Goal: Navigation & Orientation: Find specific page/section

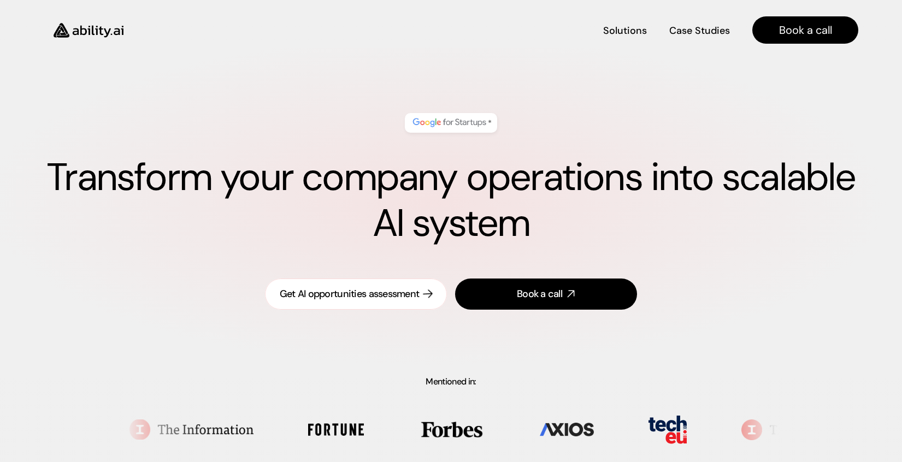
click at [366, 291] on div "Get AI opportunities assessment" at bounding box center [350, 294] width 140 height 14
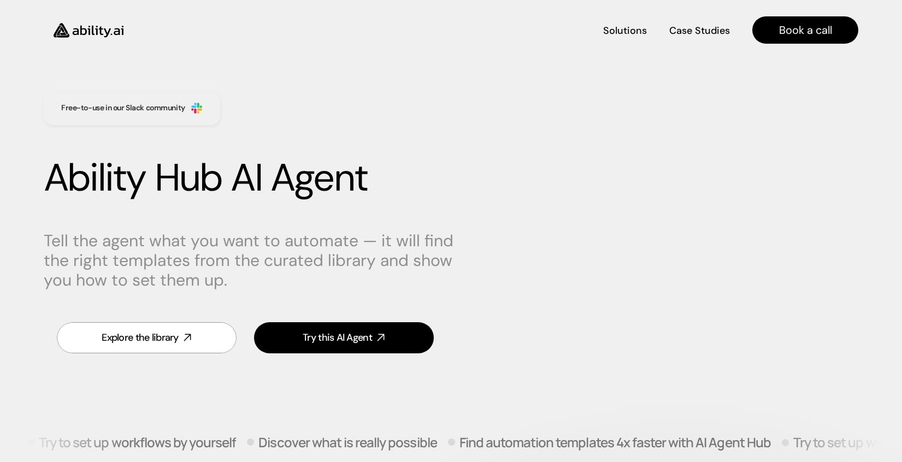
click at [92, 37] on img at bounding box center [89, 30] width 90 height 34
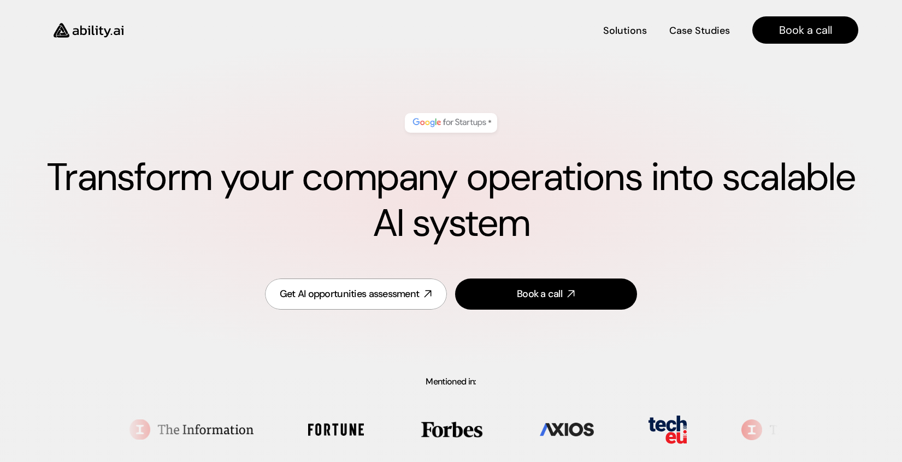
click at [95, 31] on img at bounding box center [89, 30] width 90 height 34
